Goal: Task Accomplishment & Management: Manage account settings

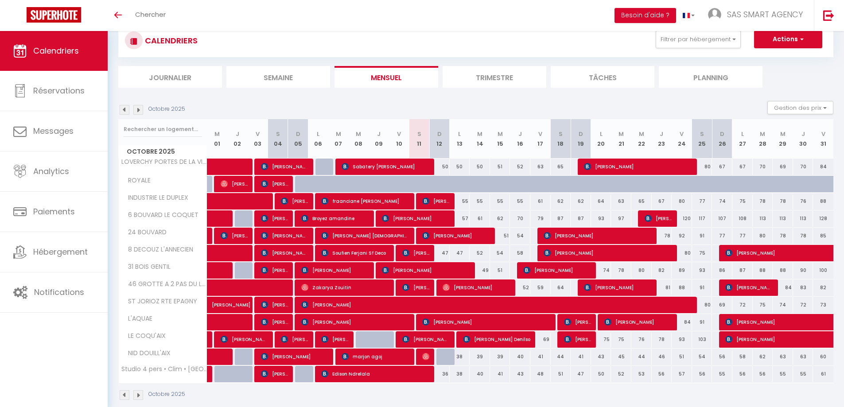
scroll to position [39, 0]
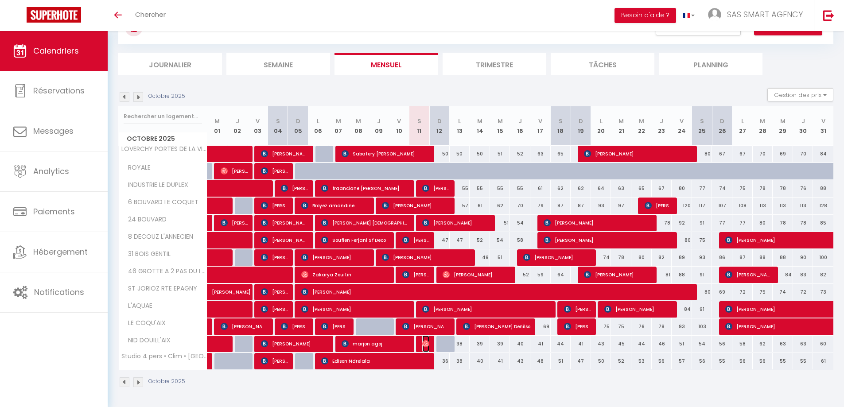
click at [427, 345] on img at bounding box center [425, 343] width 7 height 7
select select "OK"
select select "0"
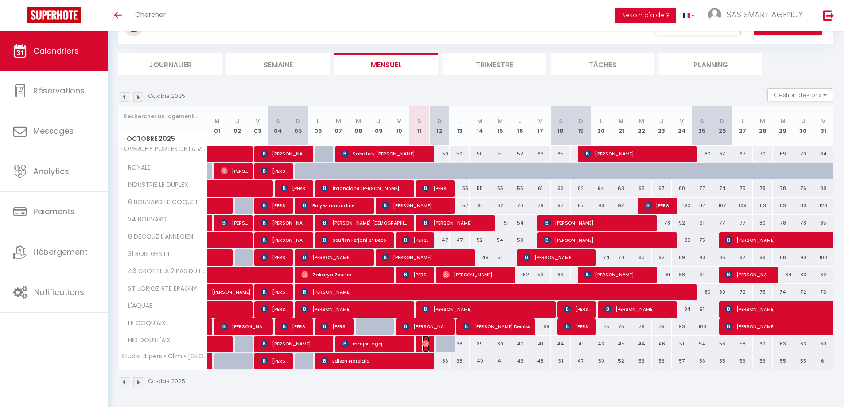
select select "1"
select select
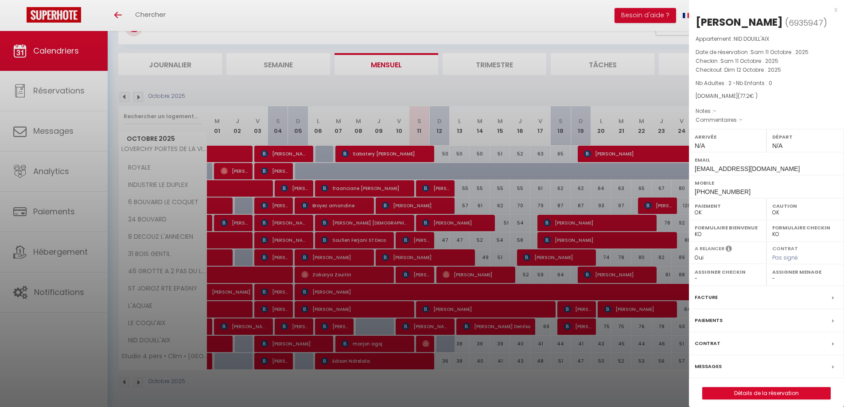
click at [626, 96] on div at bounding box center [422, 203] width 844 height 407
